Goal: Transaction & Acquisition: Purchase product/service

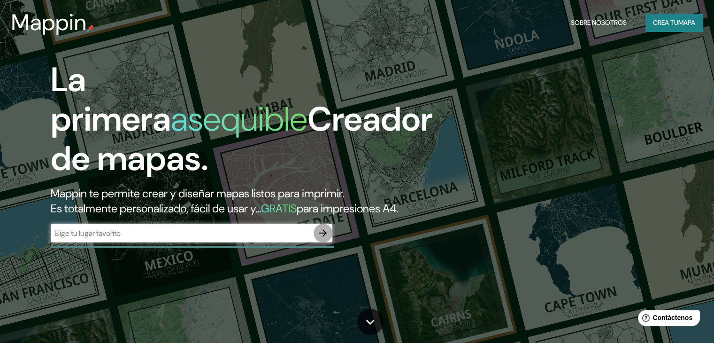
click at [324, 237] on icon "button" at bounding box center [323, 233] width 8 height 8
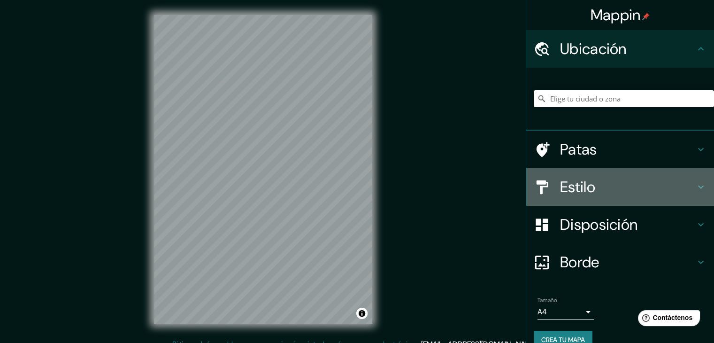
click at [597, 194] on h4 "Estilo" at bounding box center [627, 186] width 135 height 19
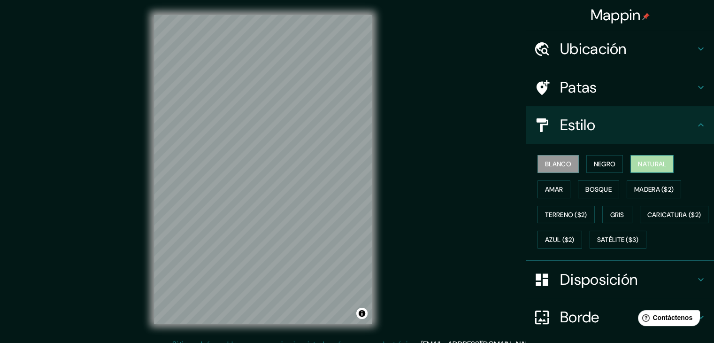
click at [638, 161] on font "Natural" at bounding box center [652, 164] width 28 height 8
click at [548, 163] on font "Blanco" at bounding box center [558, 164] width 26 height 8
click at [602, 210] on button "Gris" at bounding box center [617, 215] width 30 height 18
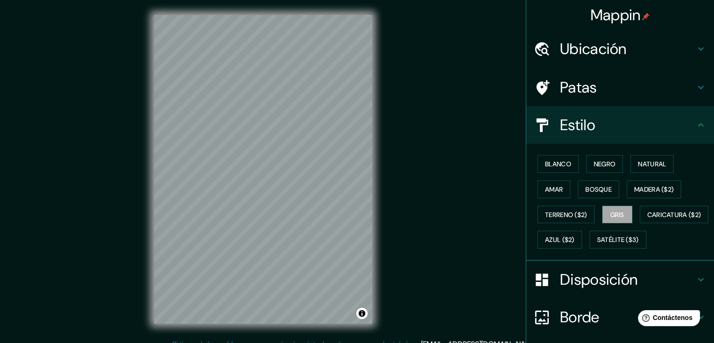
click at [595, 154] on div "Blanco Negro Natural Amar Bosque Madera ($2) Terreno ($2) Gris Caricatura ($2) …" at bounding box center [624, 201] width 180 height 101
click at [600, 169] on font "Negro" at bounding box center [605, 164] width 22 height 12
click at [602, 217] on button "Gris" at bounding box center [617, 215] width 30 height 18
click at [553, 163] on font "Blanco" at bounding box center [558, 164] width 26 height 8
click at [461, 70] on div "Mappin Ubicación Patas Estilo Blanco Negro Natural Amar Bosque Madera ($2) Terr…" at bounding box center [357, 177] width 714 height 354
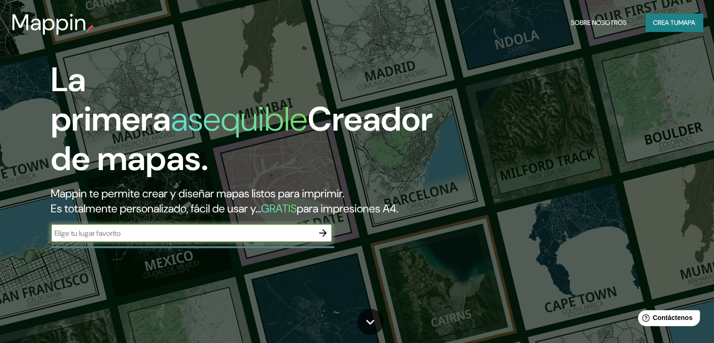
click at [675, 28] on font "Crea tu" at bounding box center [665, 22] width 25 height 12
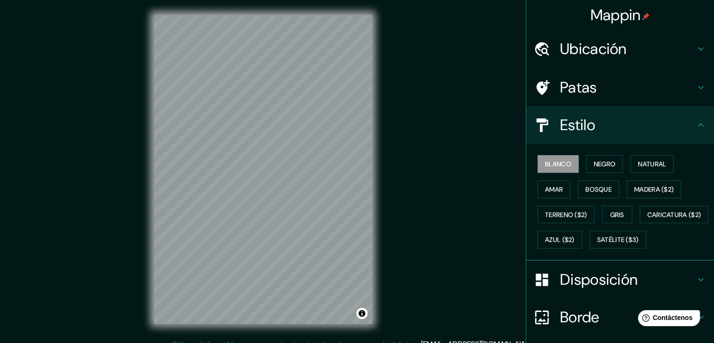
click at [613, 53] on font "Ubicación" at bounding box center [593, 49] width 67 height 20
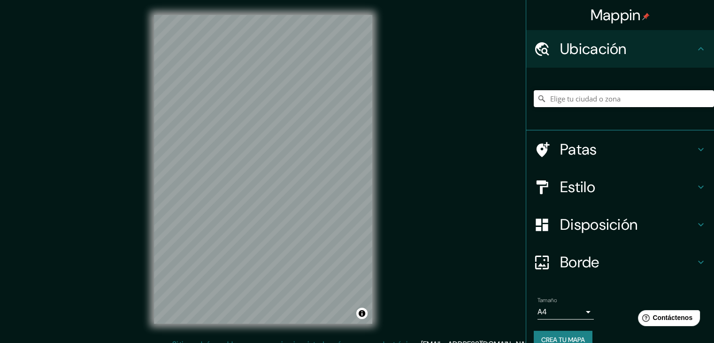
click at [601, 97] on input "Elige tu ciudad o zona" at bounding box center [624, 98] width 180 height 17
type input "m"
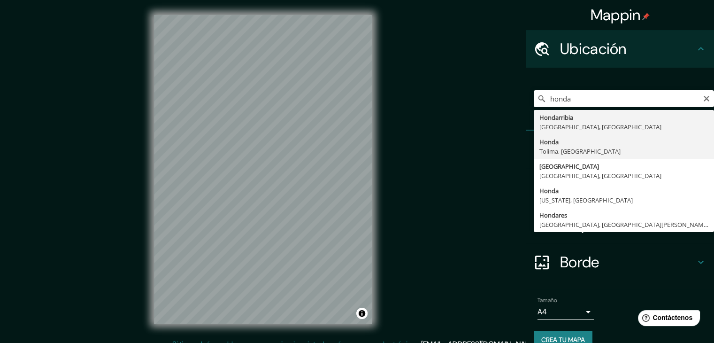
type input "Honda, Tolima, Colombia"
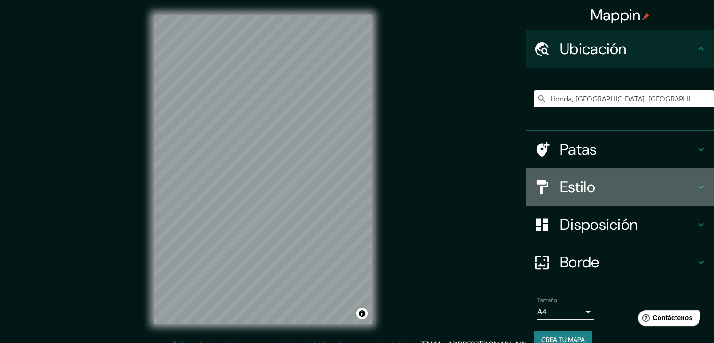
click at [604, 195] on h4 "Estilo" at bounding box center [627, 186] width 135 height 19
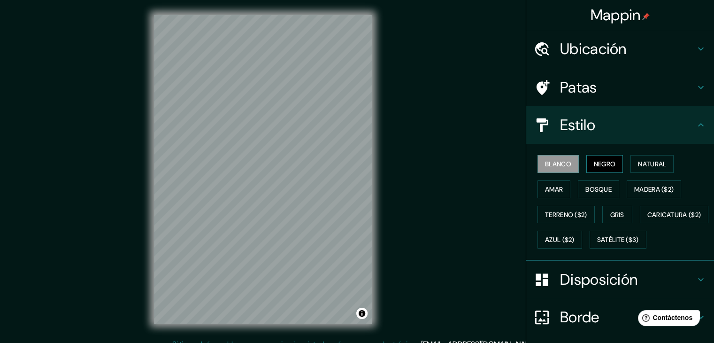
click at [598, 161] on font "Negro" at bounding box center [605, 164] width 22 height 8
click at [597, 244] on font "Satélite ($3)" at bounding box center [618, 240] width 42 height 8
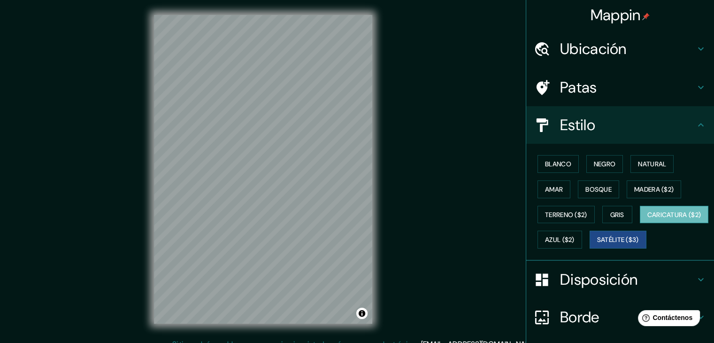
click at [648, 221] on font "Caricatura ($2)" at bounding box center [675, 214] width 54 height 12
click at [556, 208] on font "Terreno ($2)" at bounding box center [566, 214] width 42 height 12
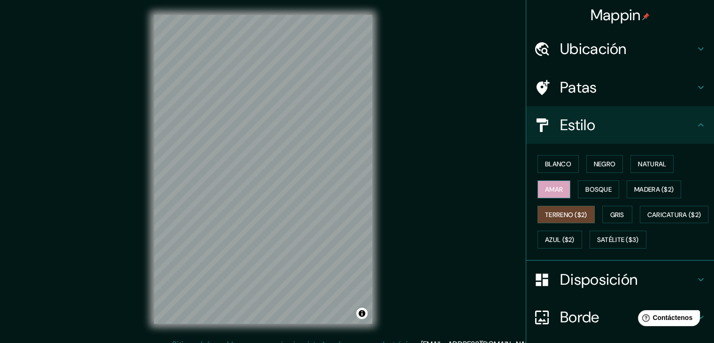
click at [558, 186] on button "Amar" at bounding box center [554, 189] width 33 height 18
click at [562, 168] on font "Blanco" at bounding box center [558, 164] width 26 height 8
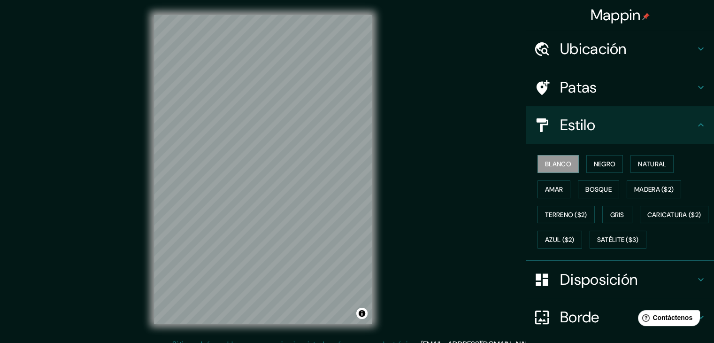
click at [589, 198] on div "Blanco Negro Natural Amar Bosque Madera ($2) Terreno ($2) Gris Caricatura ($2) …" at bounding box center [624, 201] width 180 height 101
click at [586, 189] on font "Bosque" at bounding box center [599, 189] width 26 height 8
click at [604, 209] on button "Gris" at bounding box center [617, 215] width 30 height 18
click at [589, 188] on font "Bosque" at bounding box center [599, 189] width 26 height 8
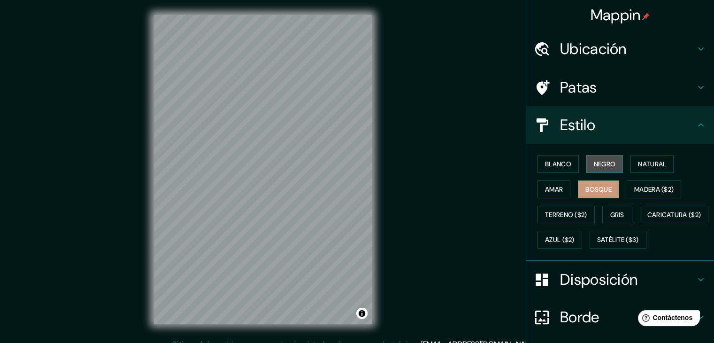
click at [594, 158] on font "Negro" at bounding box center [605, 164] width 22 height 12
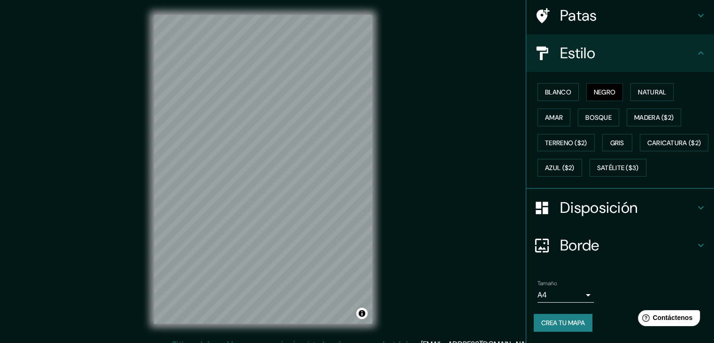
scroll to position [95, 0]
click at [586, 191] on div "Disposición" at bounding box center [620, 208] width 188 height 38
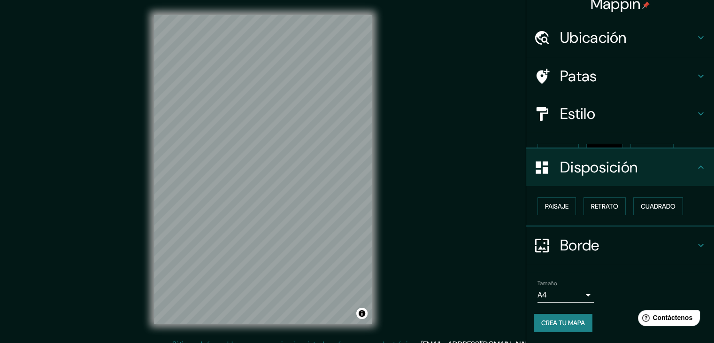
scroll to position [0, 0]
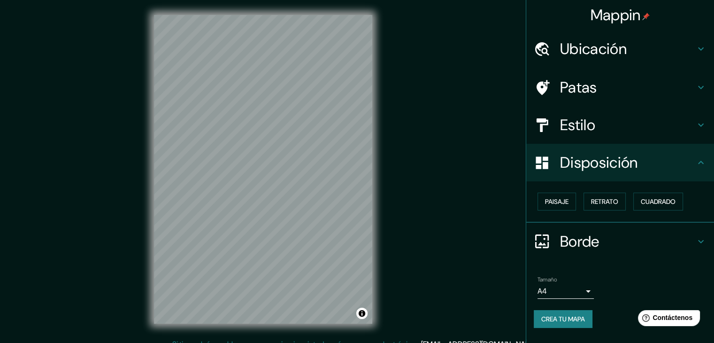
click at [581, 127] on font "Estilo" at bounding box center [577, 125] width 35 height 20
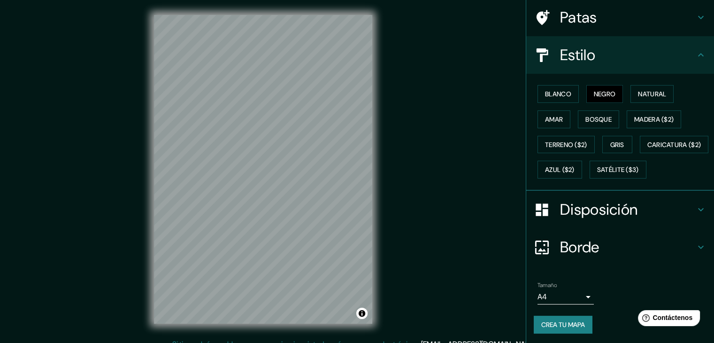
scroll to position [95, 0]
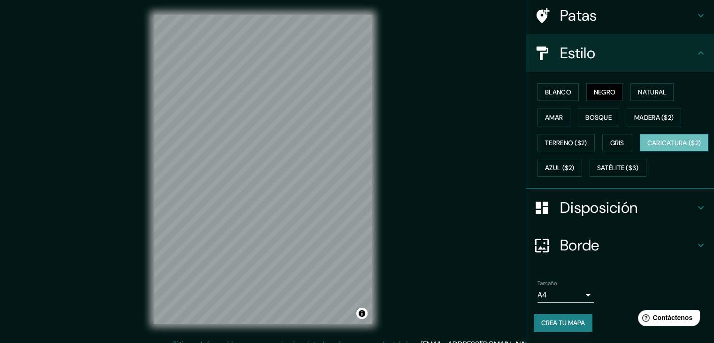
click at [648, 145] on font "Caricatura ($2)" at bounding box center [675, 143] width 54 height 8
click at [557, 108] on button "Amar" at bounding box center [554, 117] width 33 height 18
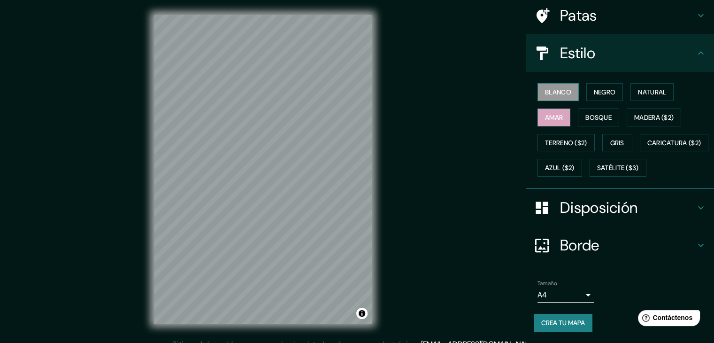
click at [556, 88] on font "Blanco" at bounding box center [558, 92] width 26 height 8
click at [594, 88] on font "Negro" at bounding box center [605, 92] width 22 height 8
click at [590, 83] on button "Negro" at bounding box center [604, 92] width 37 height 18
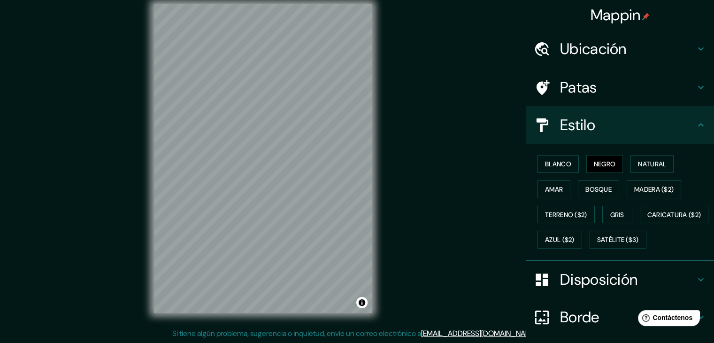
scroll to position [0, 0]
click at [560, 190] on button "Amar" at bounding box center [554, 189] width 33 height 18
click at [586, 190] on font "Bosque" at bounding box center [599, 189] width 26 height 8
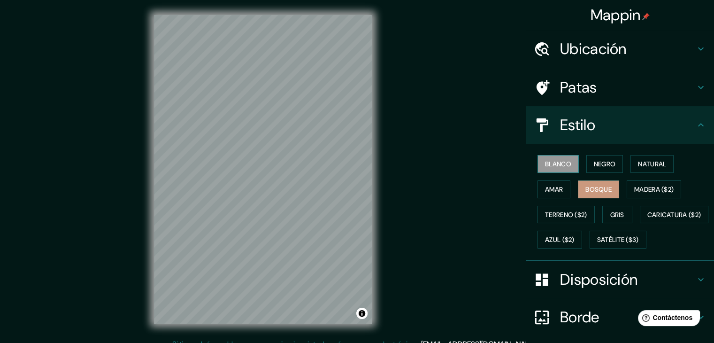
click at [538, 159] on button "Blanco" at bounding box center [558, 164] width 41 height 18
click at [663, 165] on font "Natural" at bounding box center [652, 164] width 28 height 8
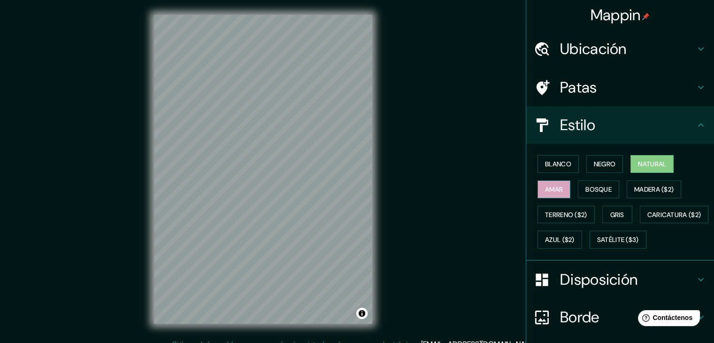
click at [554, 183] on font "Amar" at bounding box center [554, 189] width 18 height 12
click at [595, 181] on button "Bosque" at bounding box center [598, 189] width 41 height 18
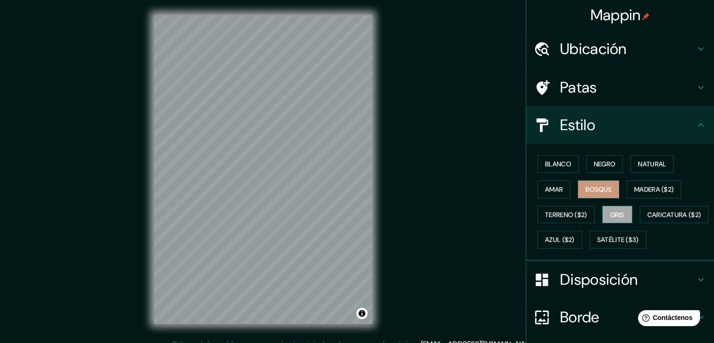
click at [610, 210] on font "Gris" at bounding box center [617, 214] width 14 height 8
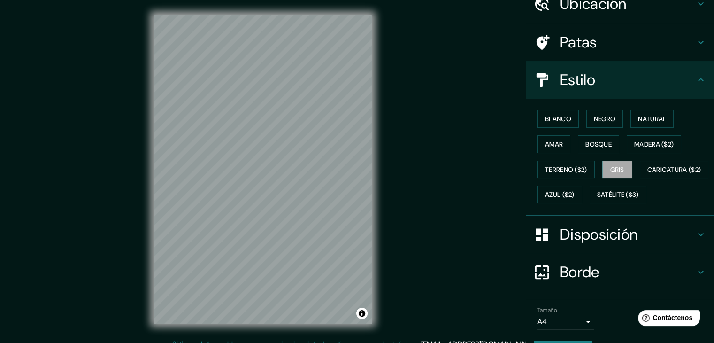
scroll to position [47, 0]
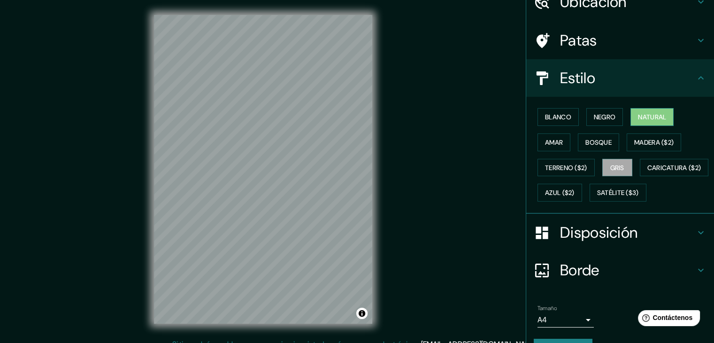
click at [645, 116] on font "Natural" at bounding box center [652, 117] width 28 height 8
click at [600, 114] on font "Negro" at bounding box center [605, 117] width 22 height 8
click at [607, 121] on font "Negro" at bounding box center [605, 117] width 22 height 12
click at [638, 117] on font "Natural" at bounding box center [652, 117] width 28 height 8
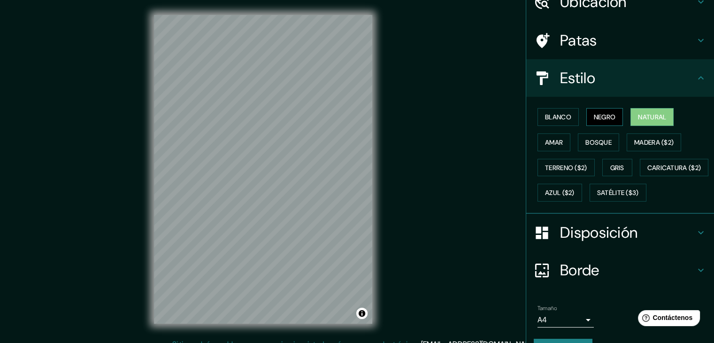
click at [610, 113] on font "Negro" at bounding box center [605, 117] width 22 height 8
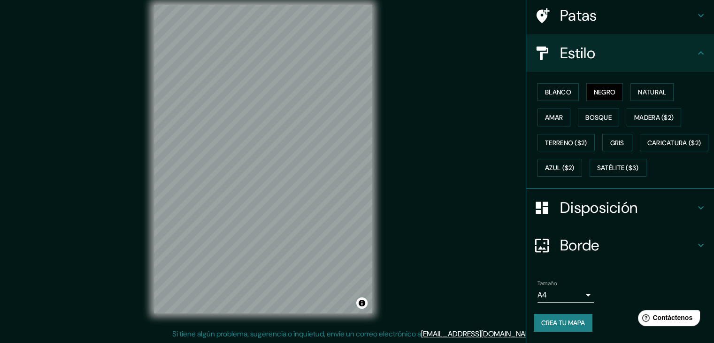
scroll to position [11, 0]
click at [607, 88] on font "Negro" at bounding box center [605, 92] width 22 height 8
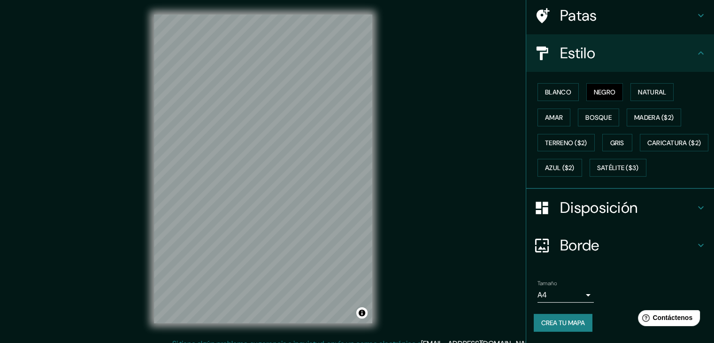
scroll to position [0, 0]
click at [597, 165] on font "Satélite ($3)" at bounding box center [618, 168] width 42 height 8
click at [563, 86] on font "Blanco" at bounding box center [558, 92] width 26 height 12
click at [594, 88] on font "Negro" at bounding box center [605, 92] width 22 height 8
click at [590, 173] on button "Satélite ($3)" at bounding box center [618, 168] width 57 height 18
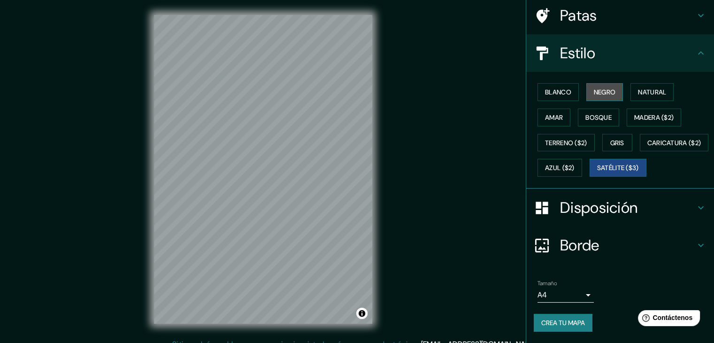
click at [594, 86] on font "Negro" at bounding box center [605, 92] width 22 height 12
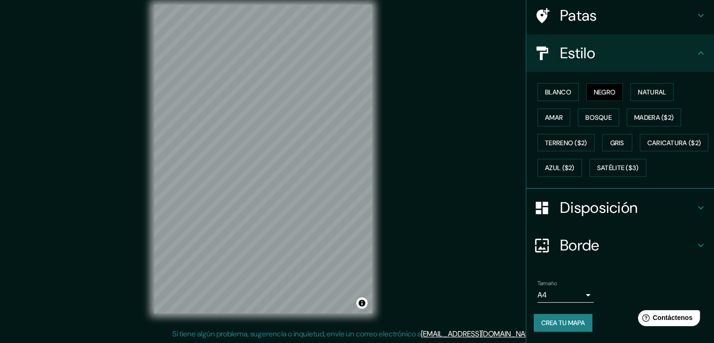
scroll to position [11, 0]
click at [597, 164] on font "Satélite ($3)" at bounding box center [618, 168] width 42 height 8
click at [599, 86] on font "Negro" at bounding box center [605, 92] width 22 height 12
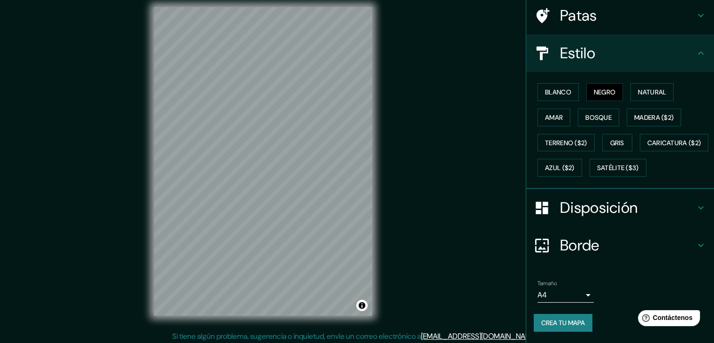
scroll to position [0, 0]
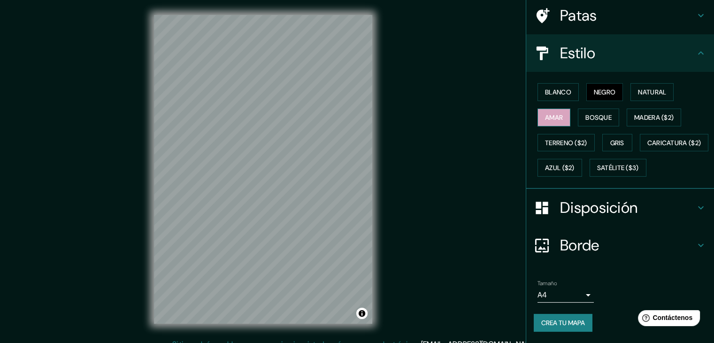
click at [545, 111] on font "Amar" at bounding box center [554, 117] width 18 height 12
click at [616, 139] on font "Gris" at bounding box center [617, 143] width 14 height 8
click at [578, 79] on div "Blanco Negro Natural Amar Bosque Madera ($2) Terreno ($2) Gris Caricatura ($2) …" at bounding box center [624, 129] width 180 height 101
click at [594, 88] on font "Negro" at bounding box center [605, 92] width 22 height 8
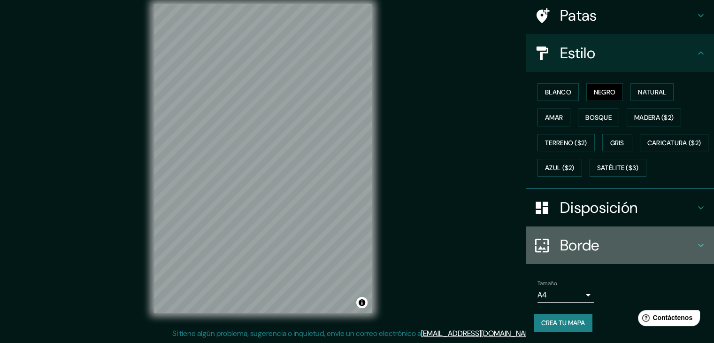
click at [578, 239] on font "Borde" at bounding box center [579, 245] width 39 height 20
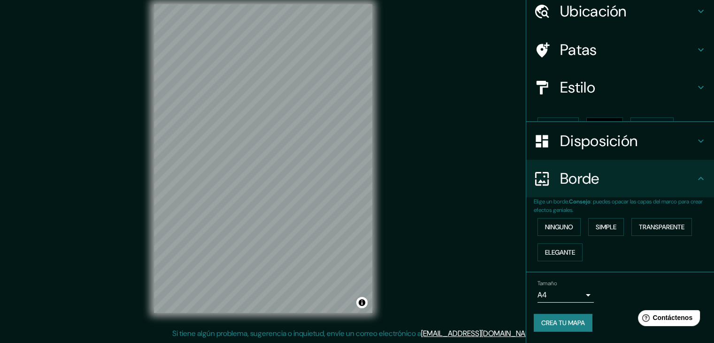
scroll to position [21, 0]
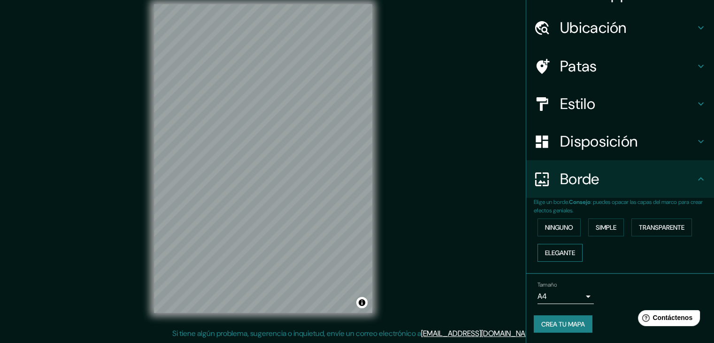
click at [576, 251] on button "Elegante" at bounding box center [560, 253] width 45 height 18
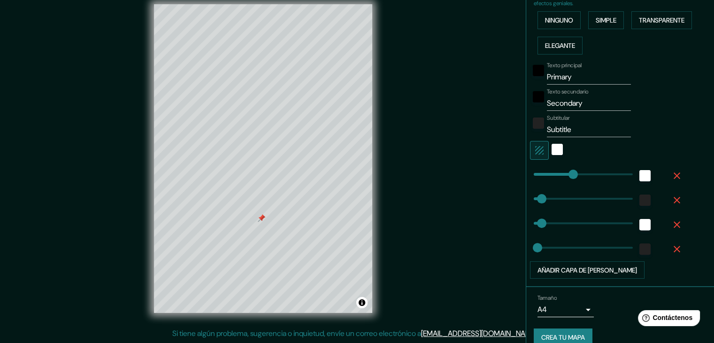
scroll to position [241, 0]
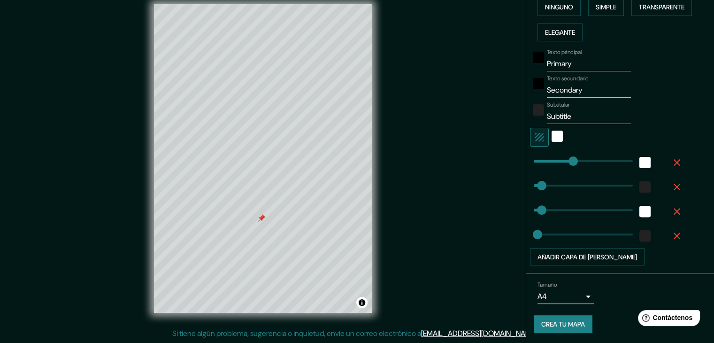
type input "37"
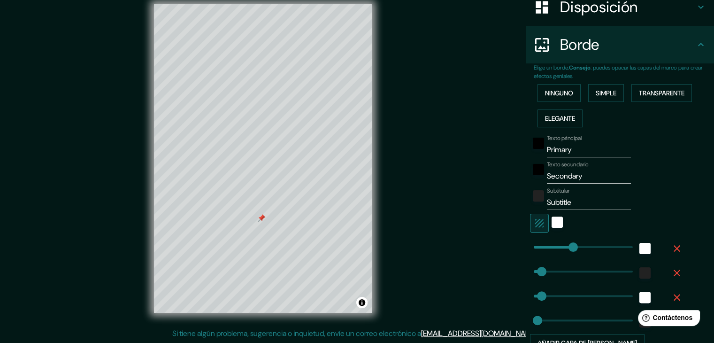
scroll to position [147, 0]
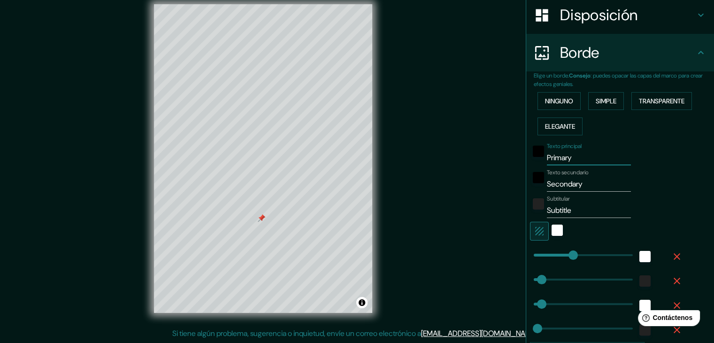
click at [590, 160] on input "Primary" at bounding box center [589, 157] width 84 height 15
type input "Primar"
type input "37"
type input "19"
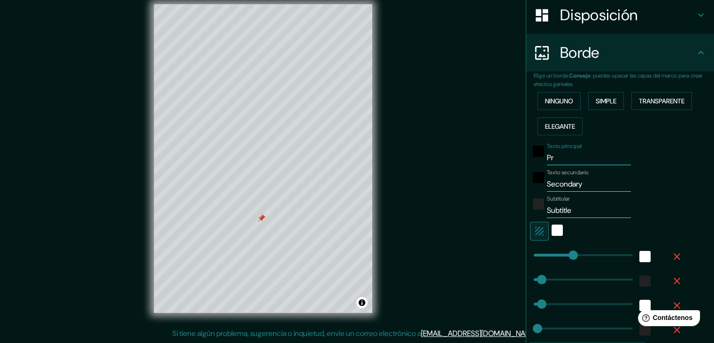
type input "P"
type input "37"
type input "19"
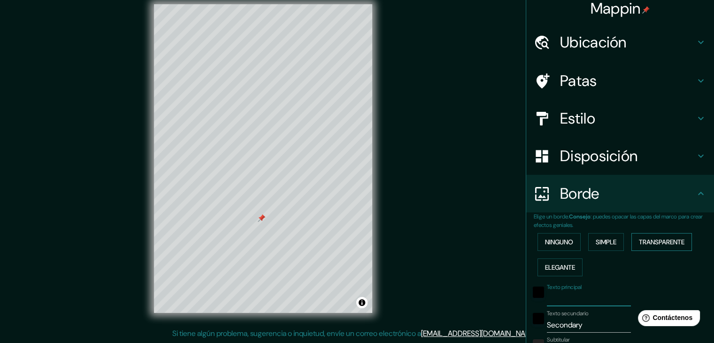
scroll to position [0, 0]
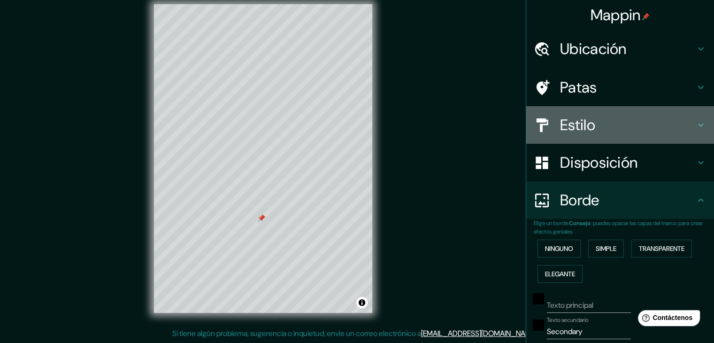
click at [650, 128] on h4 "Estilo" at bounding box center [627, 125] width 135 height 19
type input "37"
type input "19"
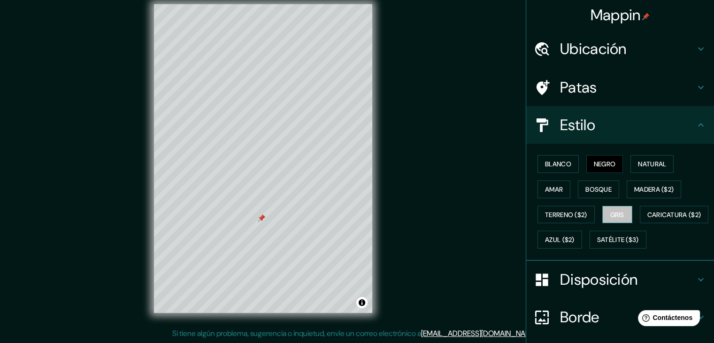
click at [626, 216] on button "Gris" at bounding box center [617, 215] width 30 height 18
click at [604, 160] on font "Negro" at bounding box center [605, 164] width 22 height 8
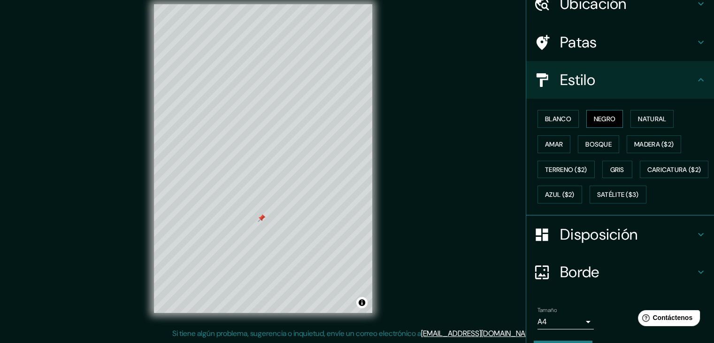
scroll to position [47, 0]
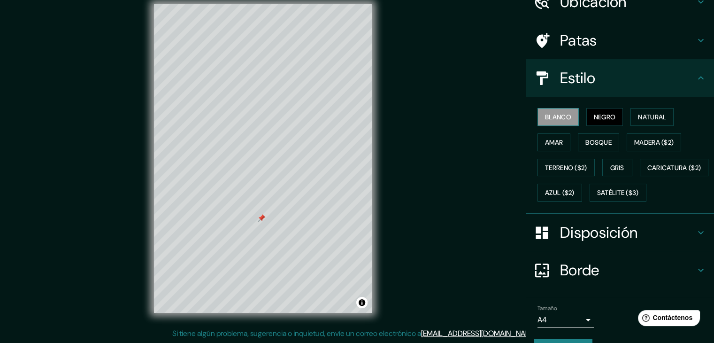
click at [553, 118] on font "Blanco" at bounding box center [558, 117] width 26 height 8
click at [545, 143] on font "Amar" at bounding box center [554, 142] width 18 height 8
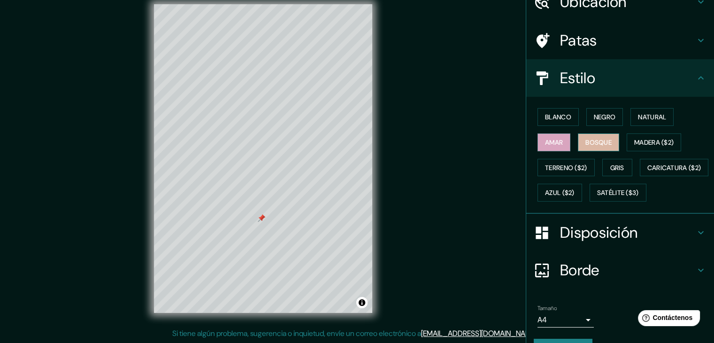
click at [609, 135] on button "Bosque" at bounding box center [598, 142] width 41 height 18
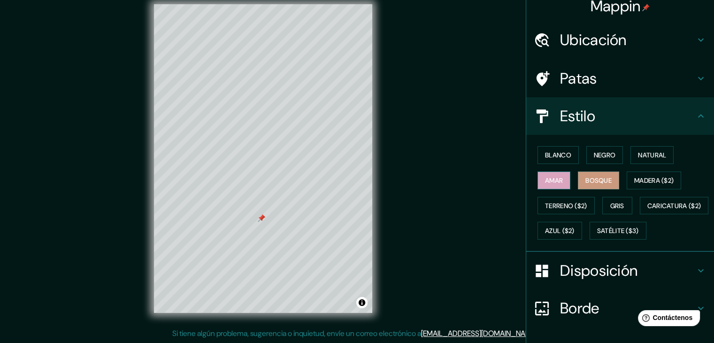
scroll to position [0, 0]
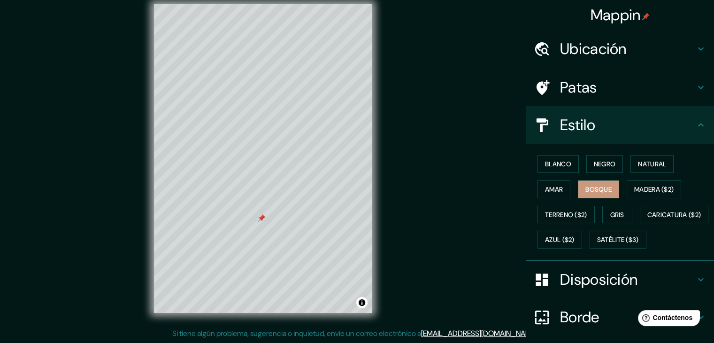
click at [599, 150] on div "Blanco Negro Natural Amar Bosque Madera ($2) Terreno ($2) Gris Caricatura ($2) …" at bounding box center [620, 202] width 188 height 117
click at [598, 169] on font "Negro" at bounding box center [605, 164] width 22 height 12
click at [584, 85] on font "Patas" at bounding box center [578, 87] width 37 height 20
type input "37"
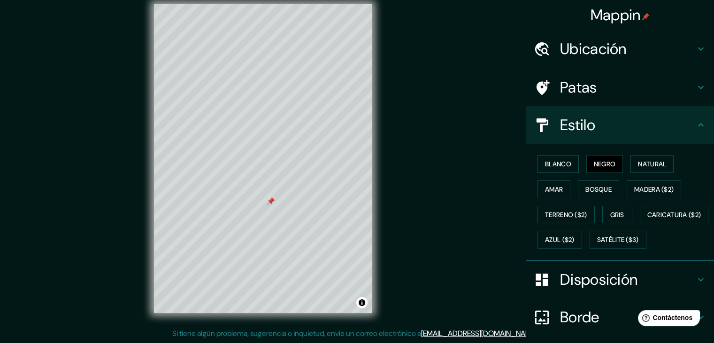
type input "19"
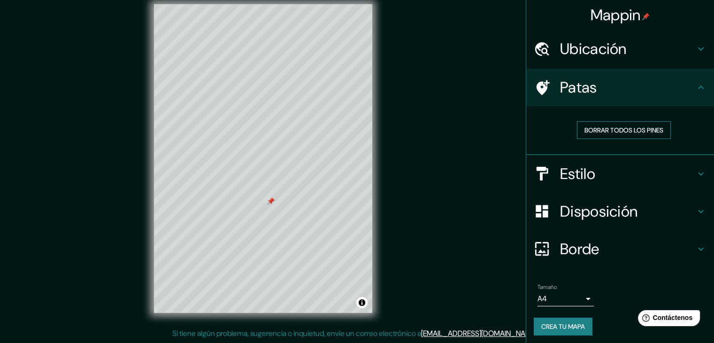
click at [601, 134] on font "Borrar todos los pines" at bounding box center [624, 130] width 79 height 8
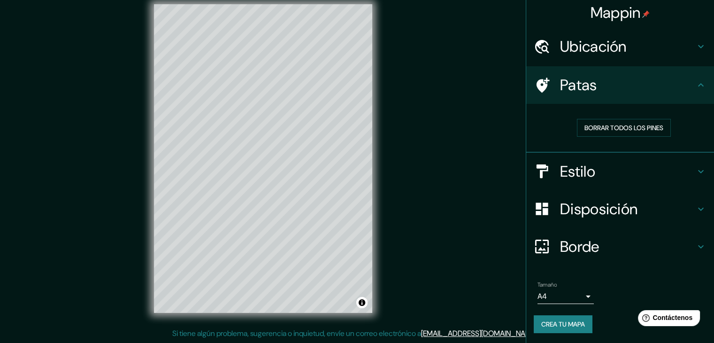
click at [603, 247] on h4 "Borde" at bounding box center [627, 246] width 135 height 19
type input "37"
type input "19"
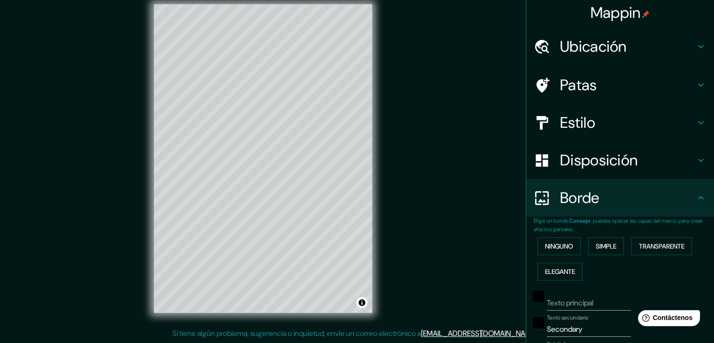
click at [613, 166] on font "Disposición" at bounding box center [598, 160] width 77 height 20
type input "37"
type input "19"
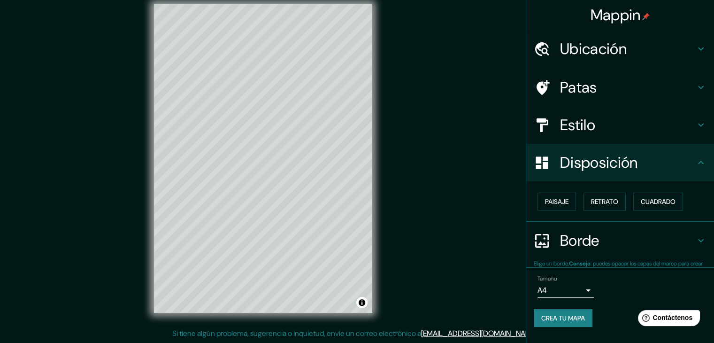
scroll to position [0, 0]
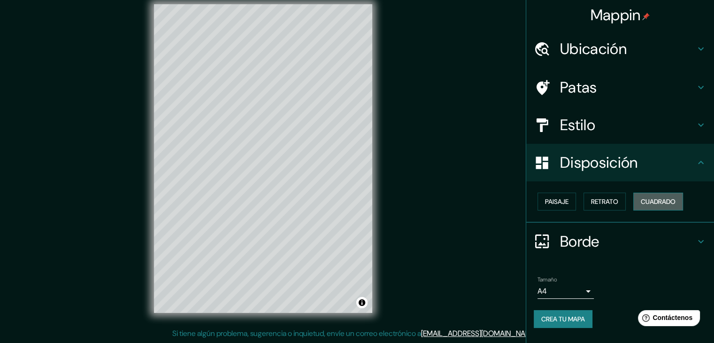
click at [640, 200] on button "Cuadrado" at bounding box center [658, 202] width 50 height 18
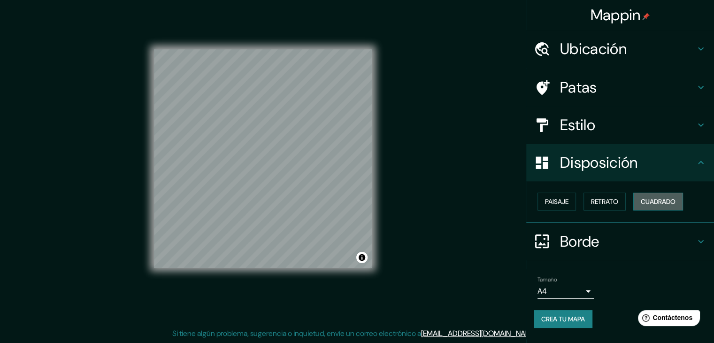
click at [640, 200] on button "Cuadrado" at bounding box center [658, 202] width 50 height 18
click at [621, 201] on button "Retrato" at bounding box center [605, 202] width 42 height 18
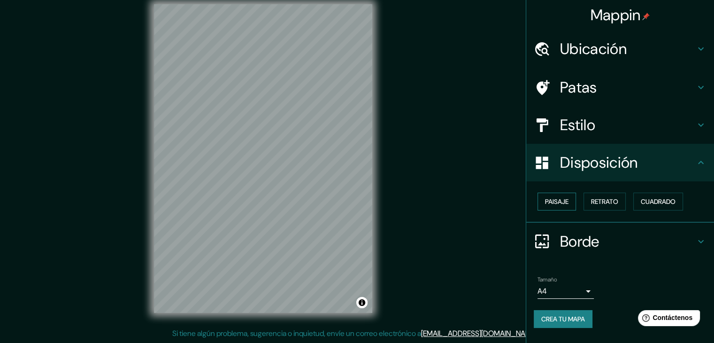
click at [569, 200] on font "Paisaje" at bounding box center [556, 201] width 23 height 8
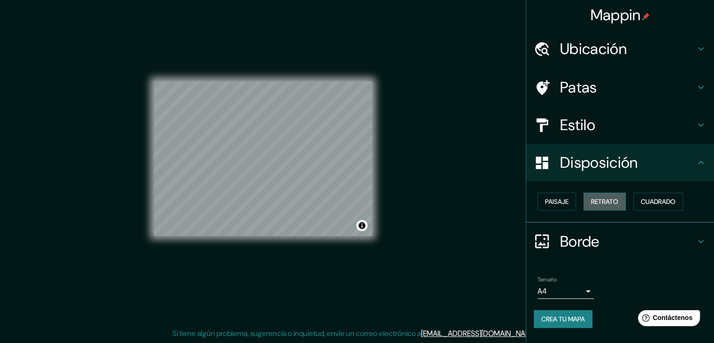
click at [604, 207] on button "Retrato" at bounding box center [605, 202] width 42 height 18
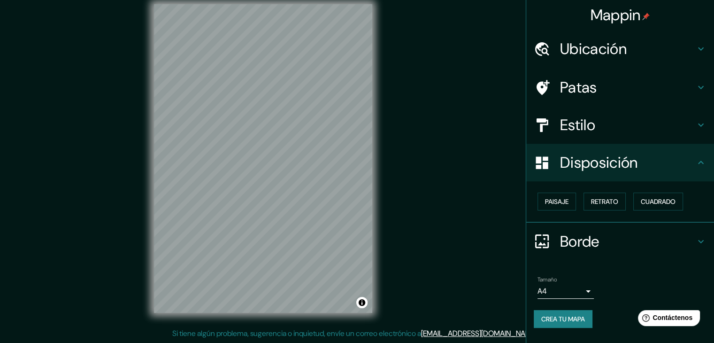
click at [606, 49] on font "Ubicación" at bounding box center [593, 49] width 67 height 20
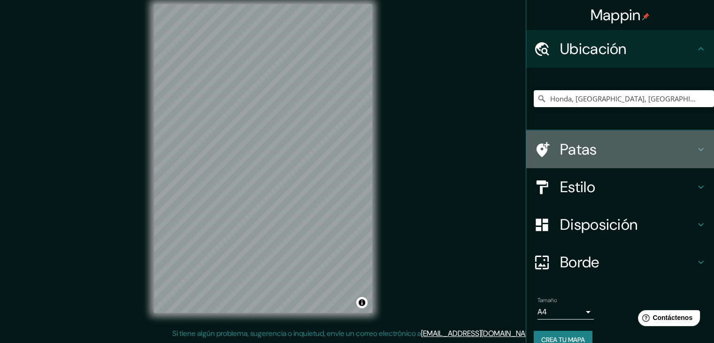
click at [601, 155] on h4 "Patas" at bounding box center [627, 149] width 135 height 19
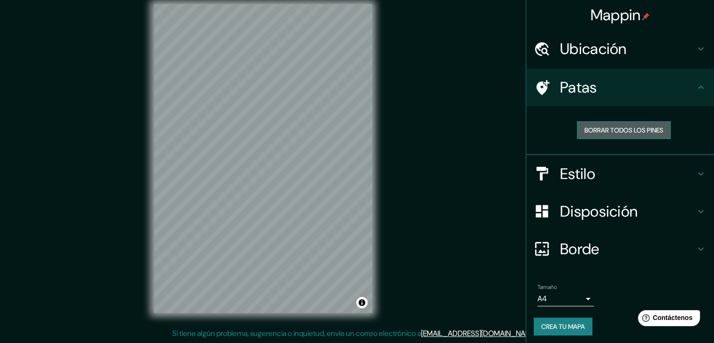
click at [601, 130] on font "Borrar todos los pines" at bounding box center [624, 130] width 79 height 8
click at [541, 326] on font "Crea tu mapa" at bounding box center [563, 326] width 44 height 8
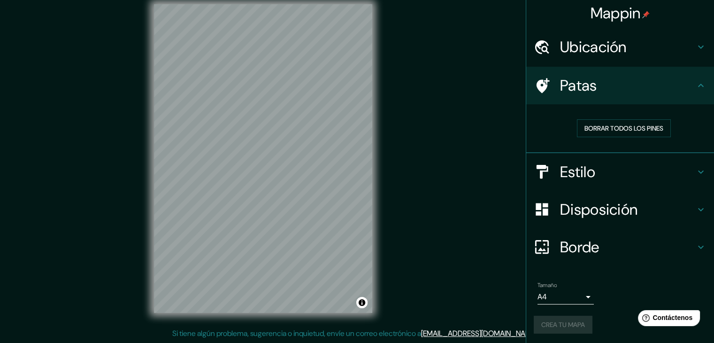
scroll to position [2, 0]
click at [556, 322] on div "Crea tu mapa" at bounding box center [620, 324] width 173 height 18
click at [560, 318] on font "Crea tu mapa" at bounding box center [563, 324] width 44 height 12
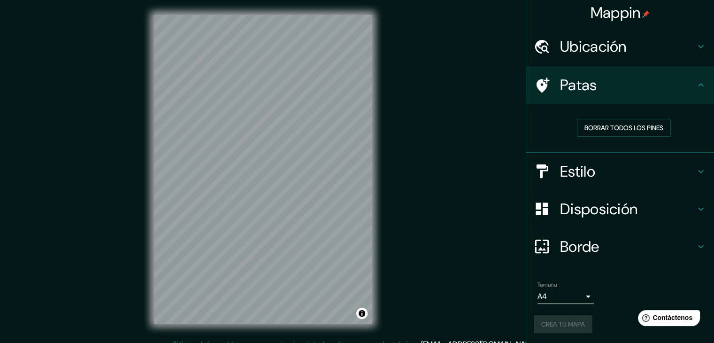
scroll to position [0, 0]
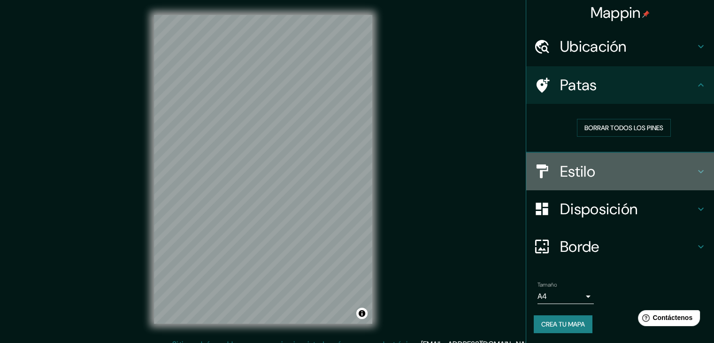
click at [541, 156] on div "Estilo" at bounding box center [620, 172] width 188 height 38
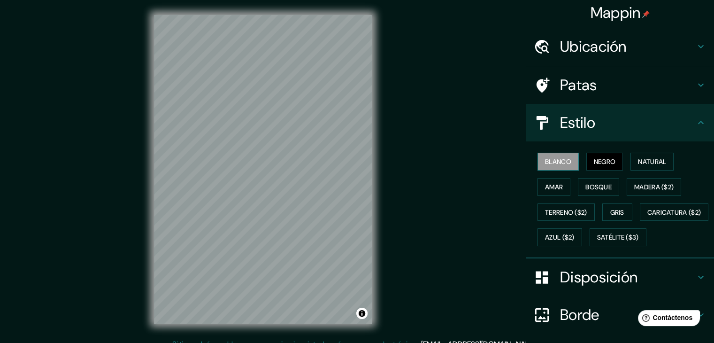
click at [560, 162] on font "Blanco" at bounding box center [558, 161] width 26 height 8
drag, startPoint x: 120, startPoint y: 68, endPoint x: 600, endPoint y: 156, distance: 488.4
click at [600, 157] on font "Negro" at bounding box center [605, 161] width 22 height 8
